Goal: Obtain resource: Download file/media

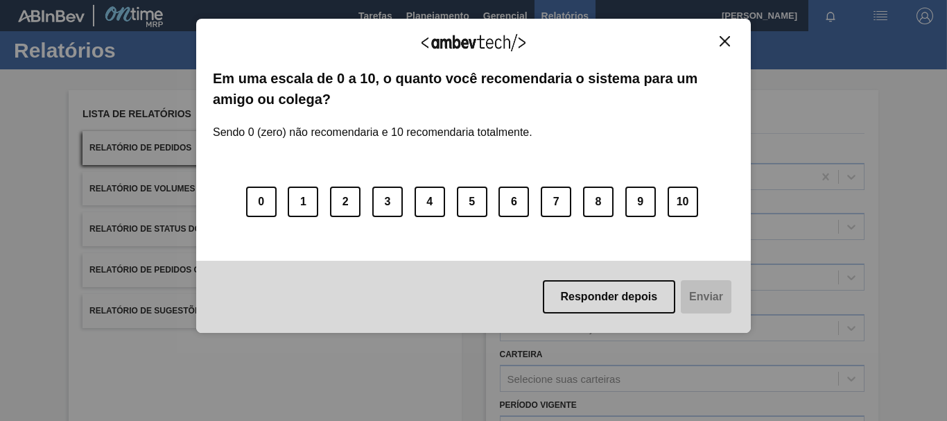
click at [724, 33] on div "Agradecemos seu feedback! Em uma escala de 0 a 10, o quanto você recomendaria o…" at bounding box center [473, 176] width 555 height 315
click at [725, 42] on img "Close" at bounding box center [725, 41] width 10 height 10
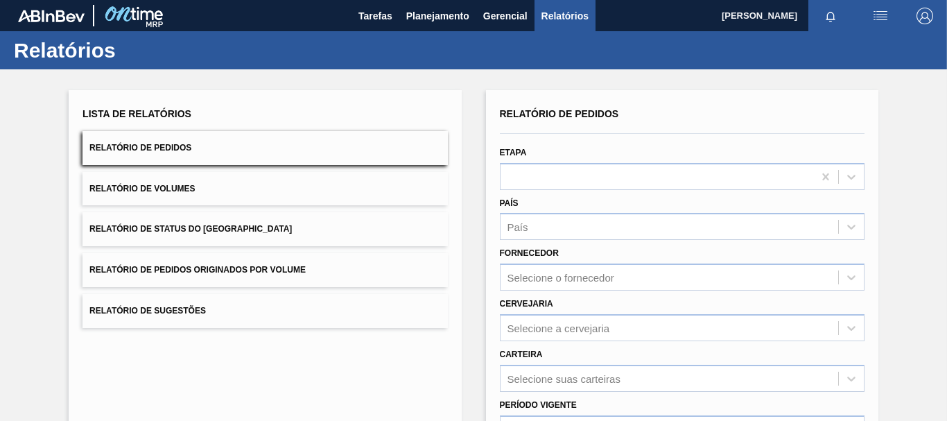
scroll to position [69, 0]
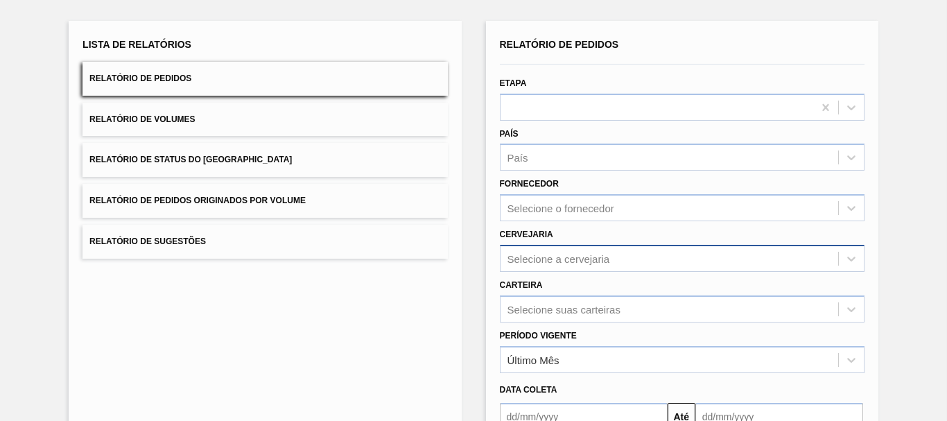
click at [554, 263] on div "Selecione a cervejaria" at bounding box center [558, 258] width 103 height 12
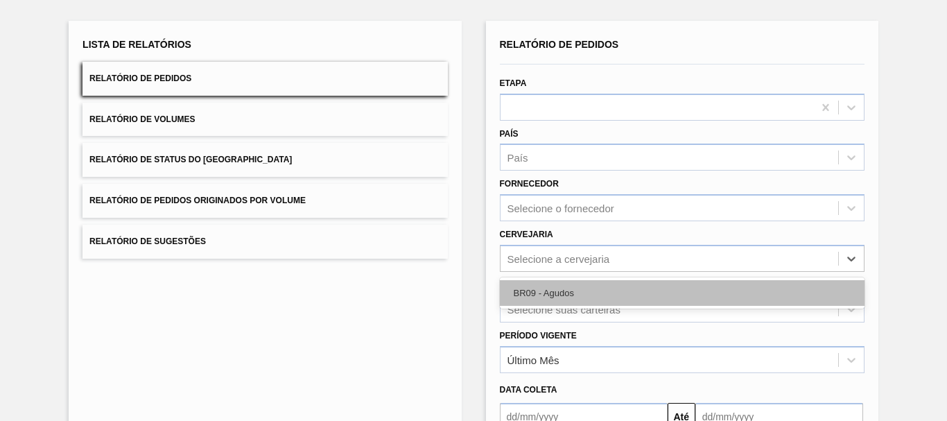
click at [554, 286] on div "BR09 - Agudos" at bounding box center [682, 293] width 365 height 26
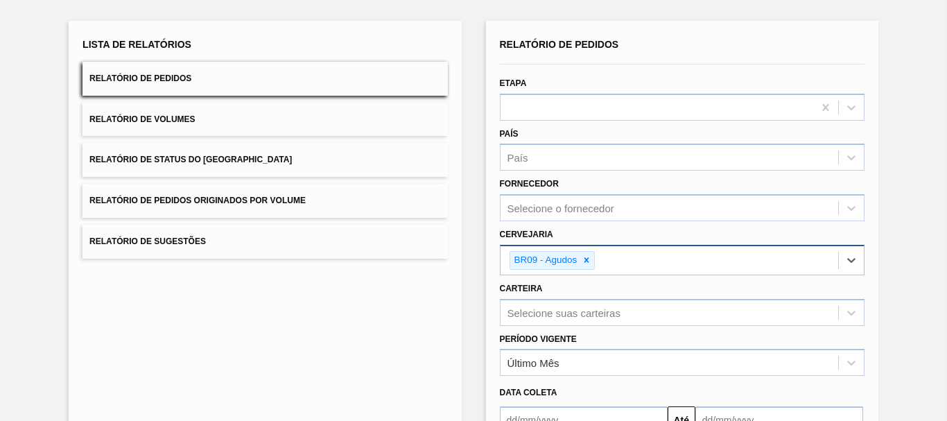
scroll to position [208, 0]
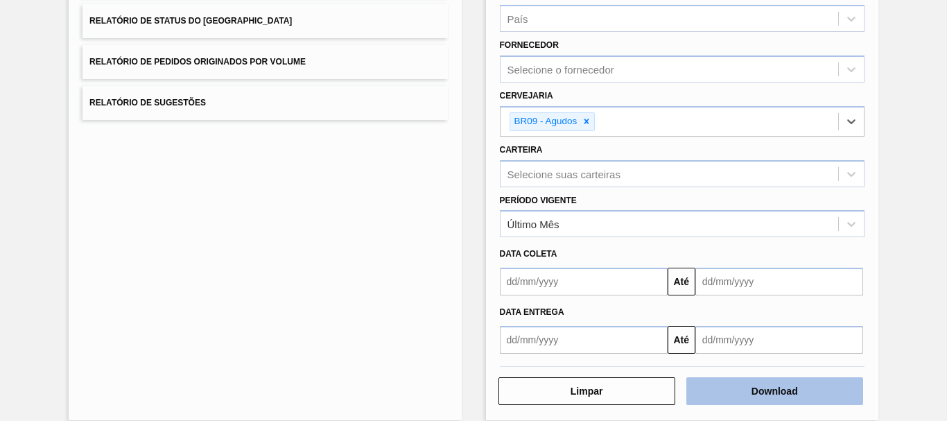
click at [814, 397] on button "Download" at bounding box center [774, 391] width 177 height 28
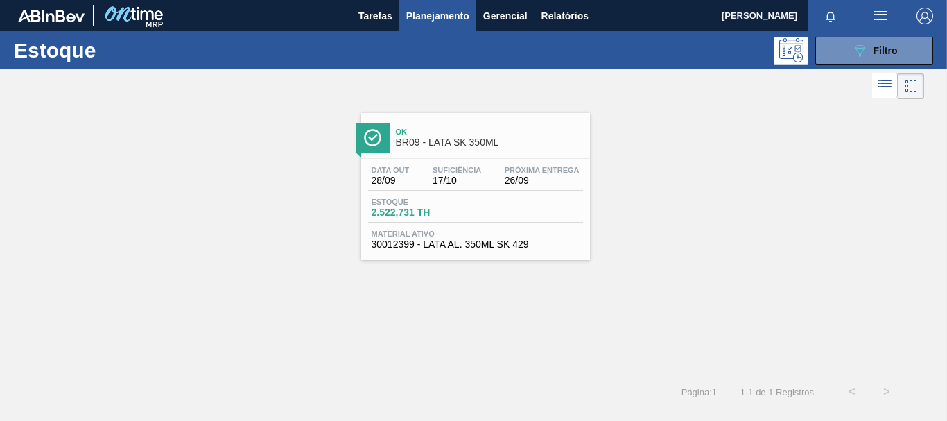
scroll to position [208, 0]
click at [540, 17] on button "Relatórios" at bounding box center [564, 15] width 61 height 31
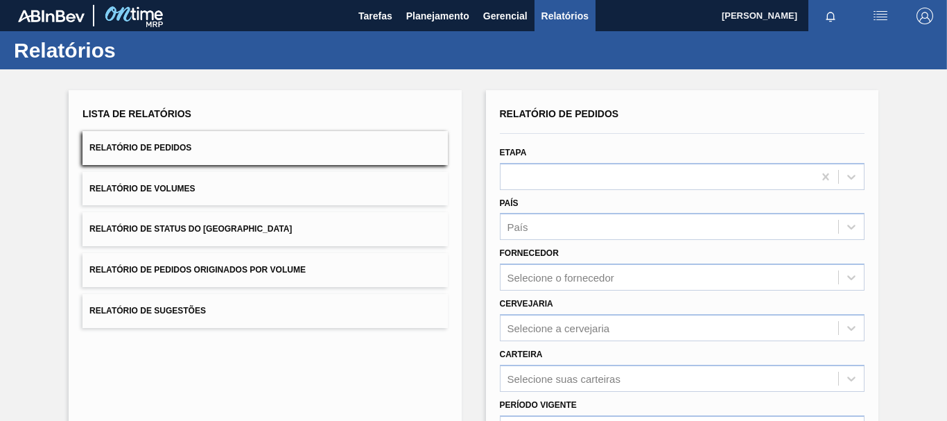
scroll to position [69, 0]
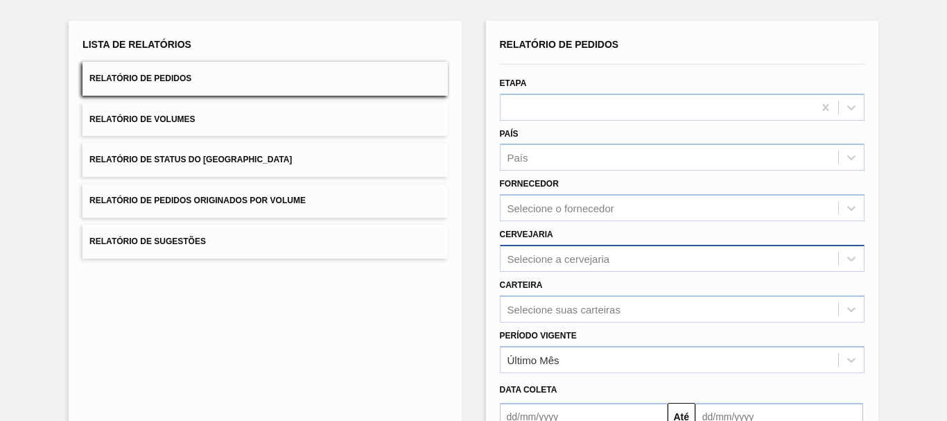
click at [558, 260] on div "Selecione a cervejaria" at bounding box center [558, 258] width 103 height 12
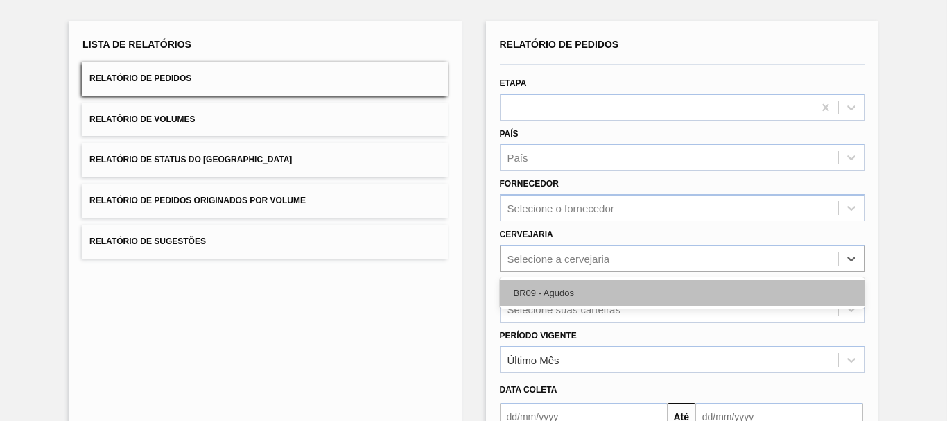
click at [547, 288] on div "BR09 - Agudos" at bounding box center [682, 293] width 365 height 26
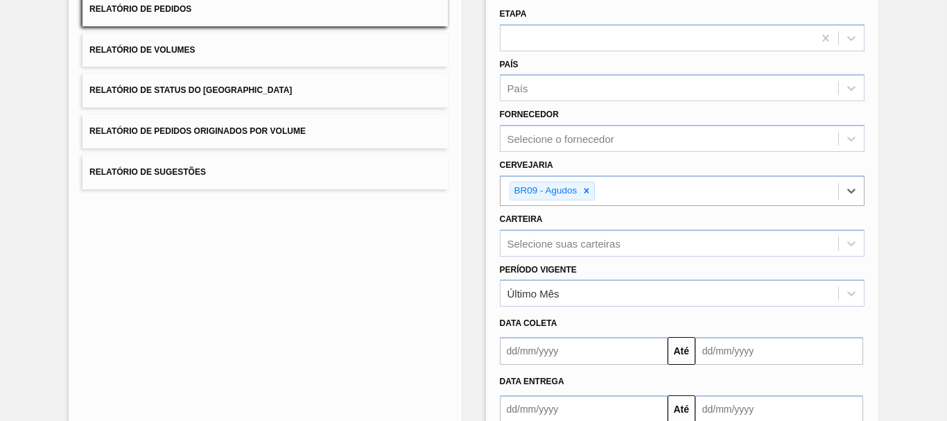
scroll to position [208, 0]
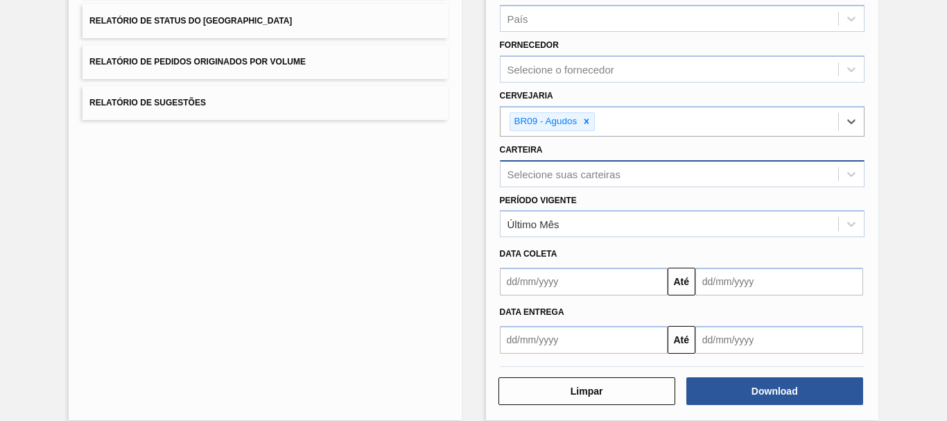
click at [507, 183] on div "Selecione suas carteiras" at bounding box center [669, 174] width 338 height 20
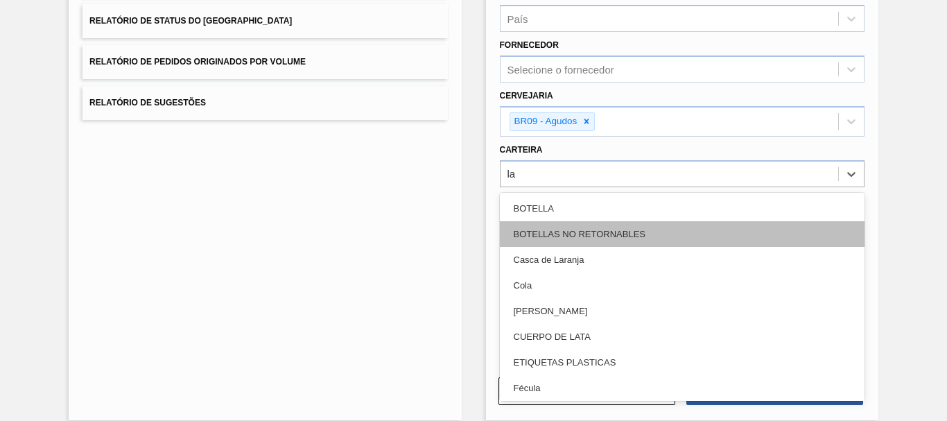
type input "lat"
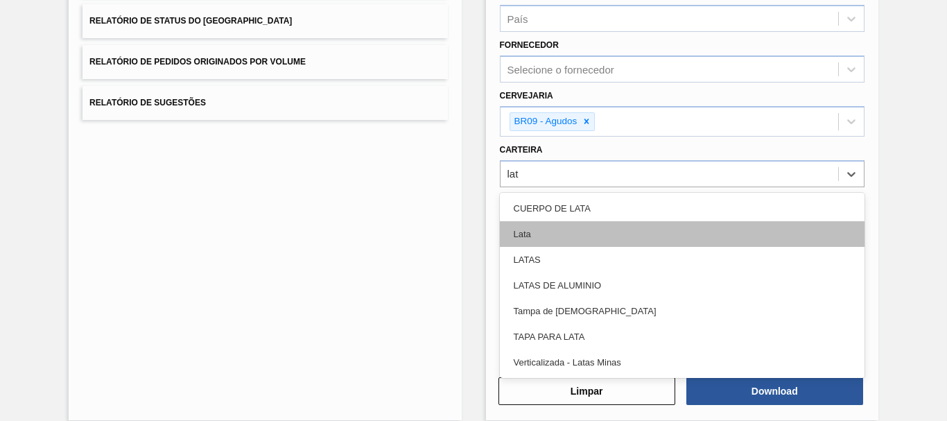
click at [528, 244] on div "Lata" at bounding box center [682, 234] width 365 height 26
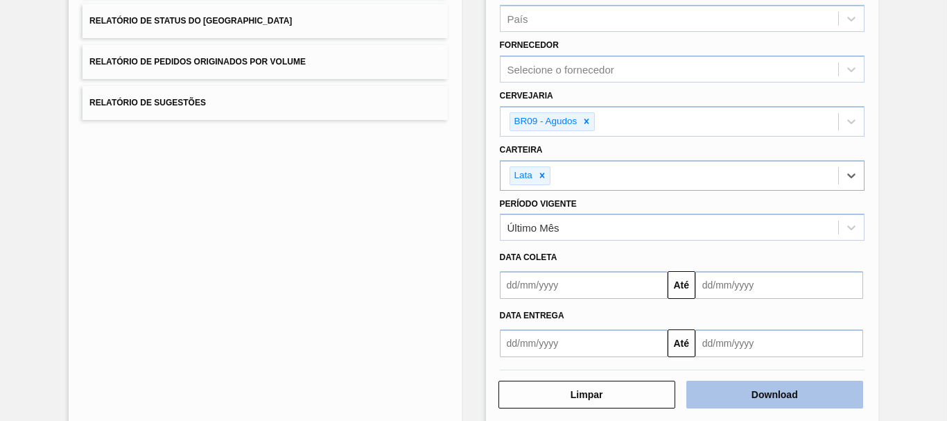
click at [731, 406] on button "Download" at bounding box center [774, 395] width 177 height 28
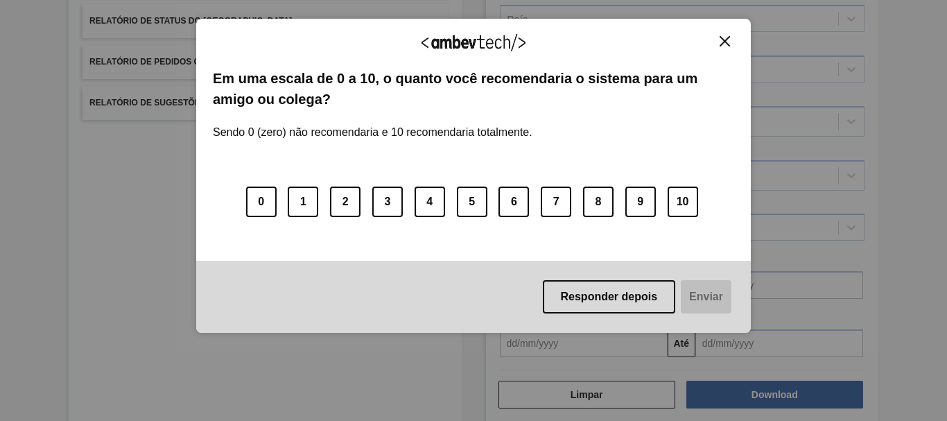
click at [734, 32] on div "Agradecemos seu feedback! Em uma escala de 0 a 10, o quanto você recomendaria o…" at bounding box center [473, 176] width 555 height 315
click at [719, 42] on button "Close" at bounding box center [724, 41] width 19 height 12
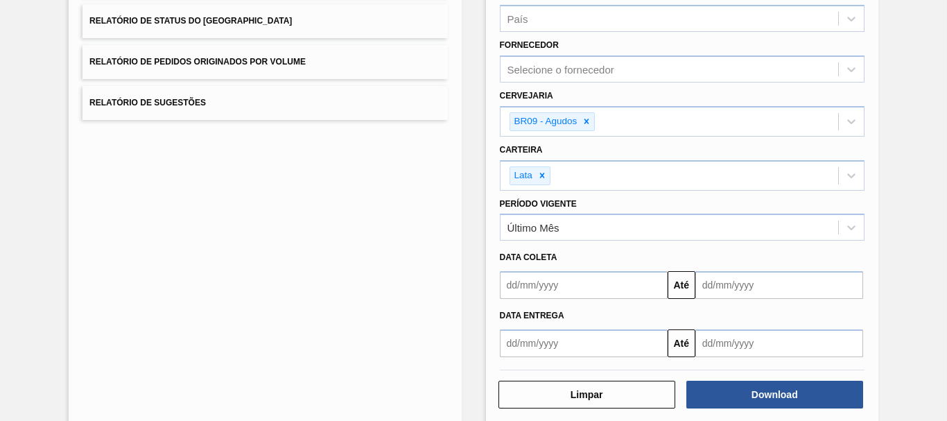
scroll to position [0, 0]
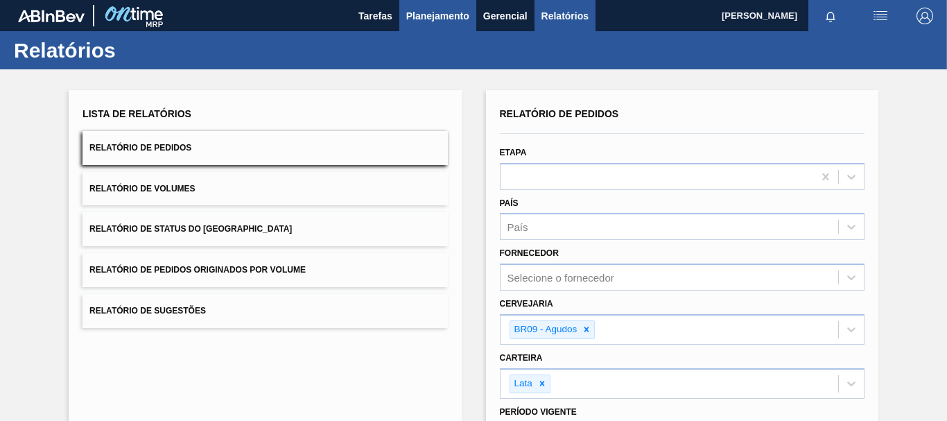
click at [424, 11] on span "Planejamento" at bounding box center [437, 16] width 63 height 17
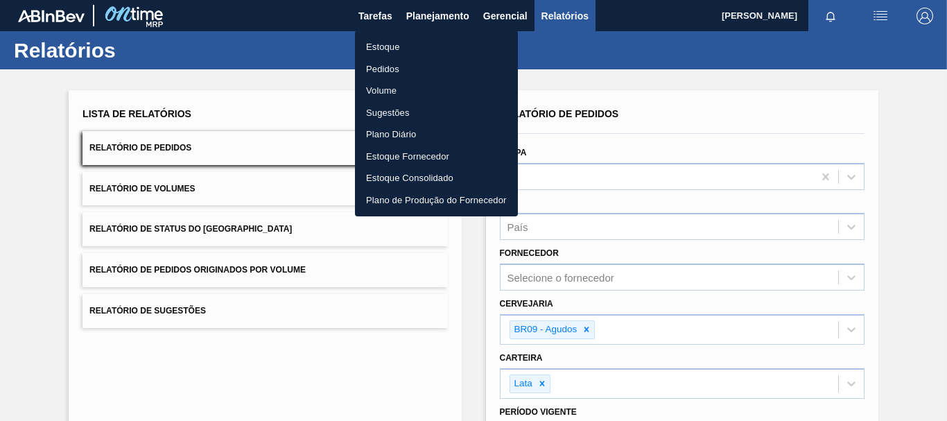
click at [389, 44] on li "Estoque" at bounding box center [436, 47] width 163 height 22
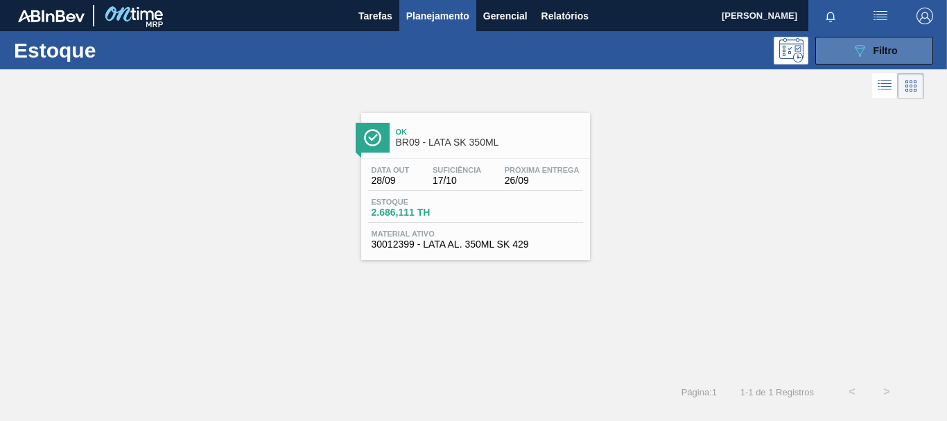
click at [827, 51] on button "089F7B8B-B2A5-4AFE-B5C0-19BA573D28AC Filtro" at bounding box center [874, 51] width 118 height 28
